Goal: Information Seeking & Learning: Understand process/instructions

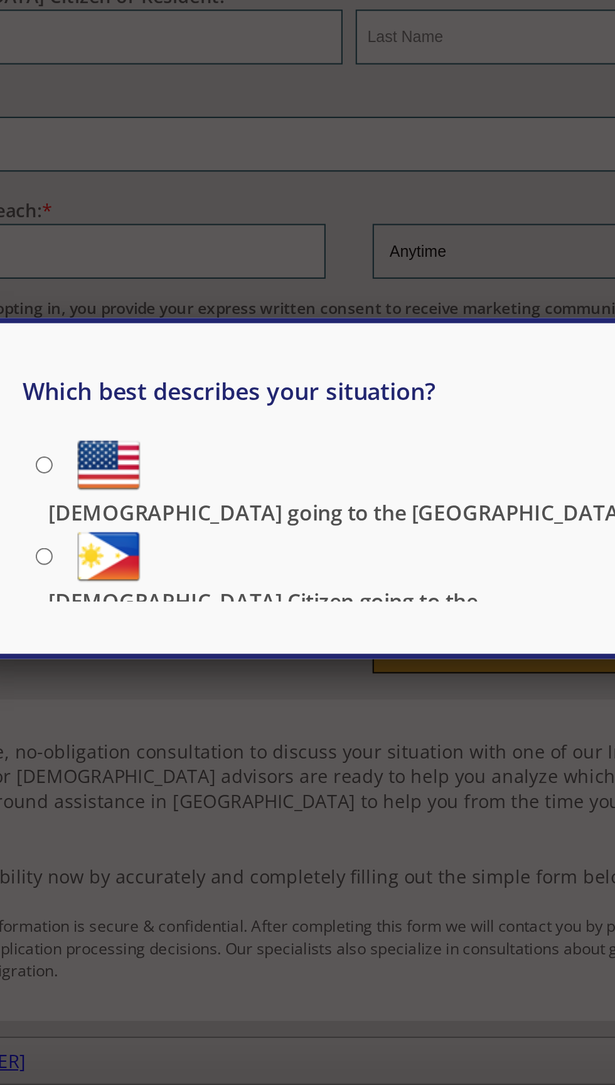
click at [163, 536] on input "[DEMOGRAPHIC_DATA] going to the [GEOGRAPHIC_DATA]" at bounding box center [161, 536] width 8 height 8
radio input "true"
